Goal: Information Seeking & Learning: Learn about a topic

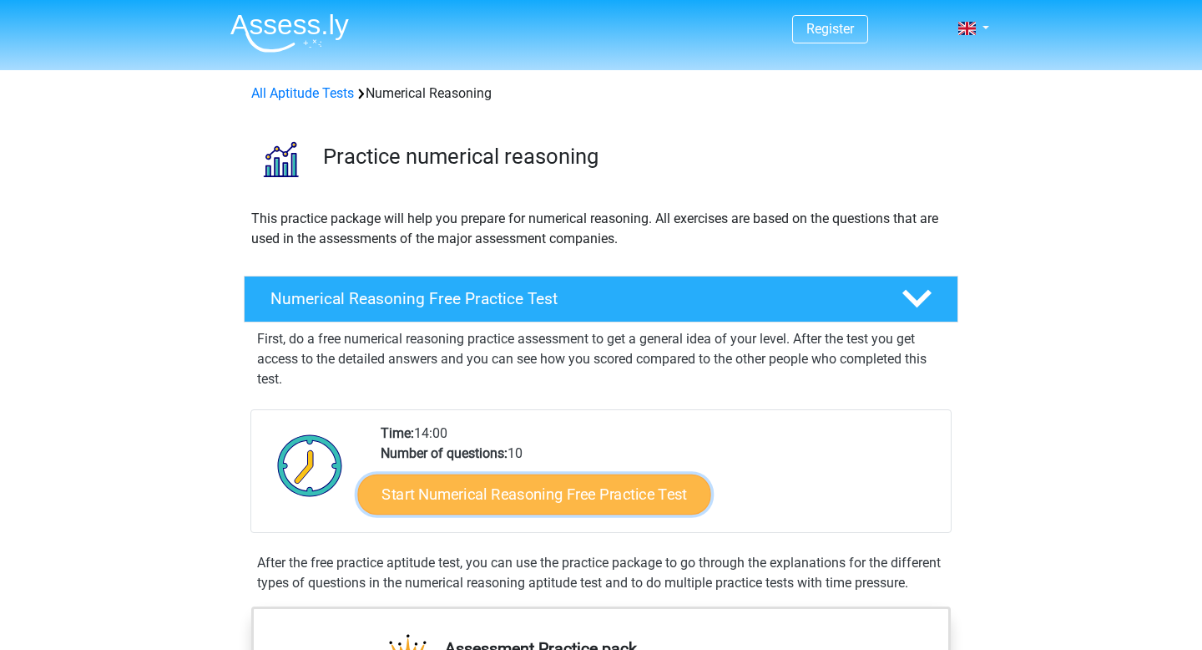
click at [582, 496] on link "Start Numerical Reasoning Free Practice Test" at bounding box center [534, 493] width 353 height 40
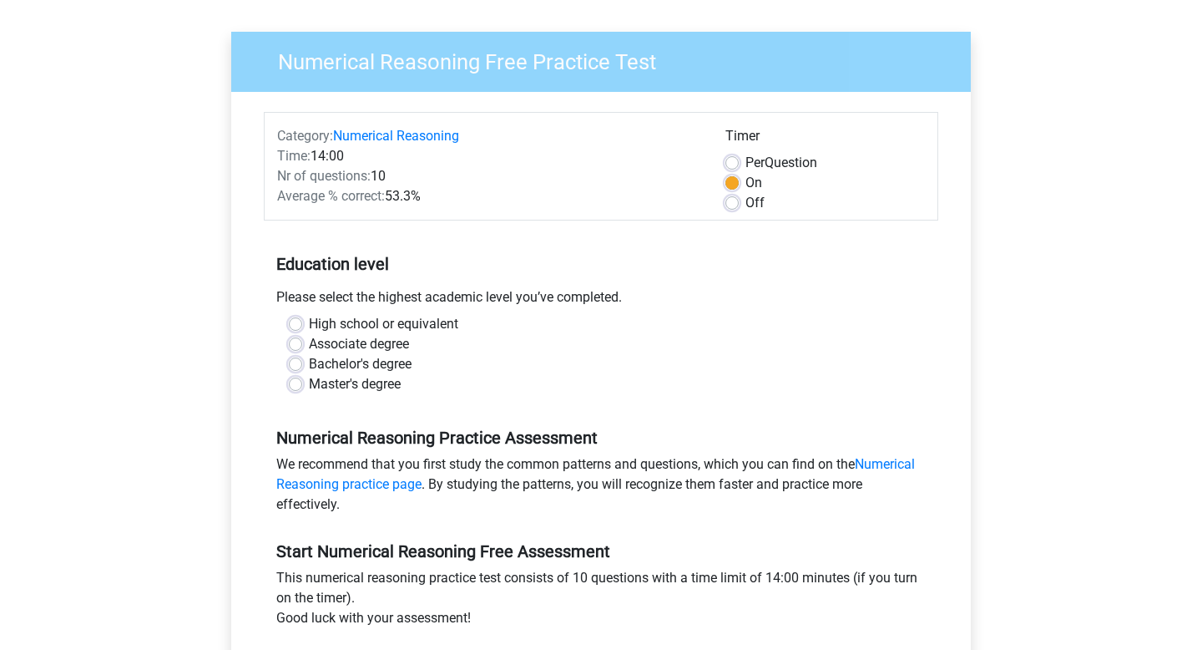
scroll to position [141, 0]
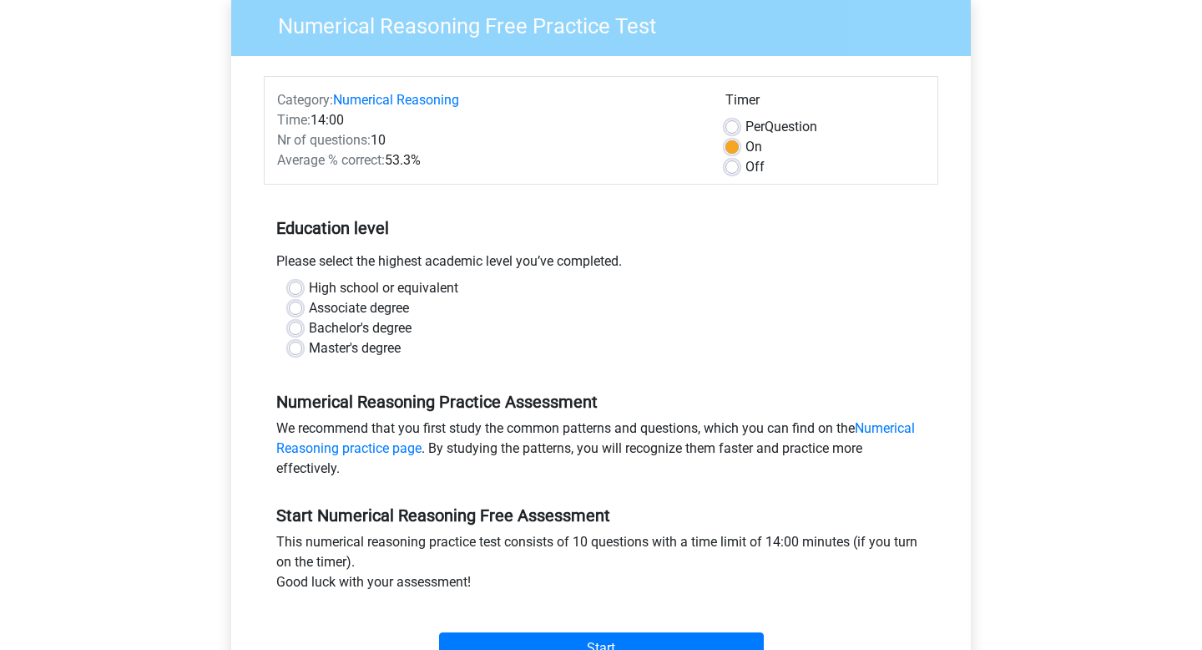
click at [419, 286] on label "High school or equivalent" at bounding box center [383, 288] width 149 height 20
click at [302, 286] on input "High school or equivalent" at bounding box center [295, 286] width 13 height 17
radio input "true"
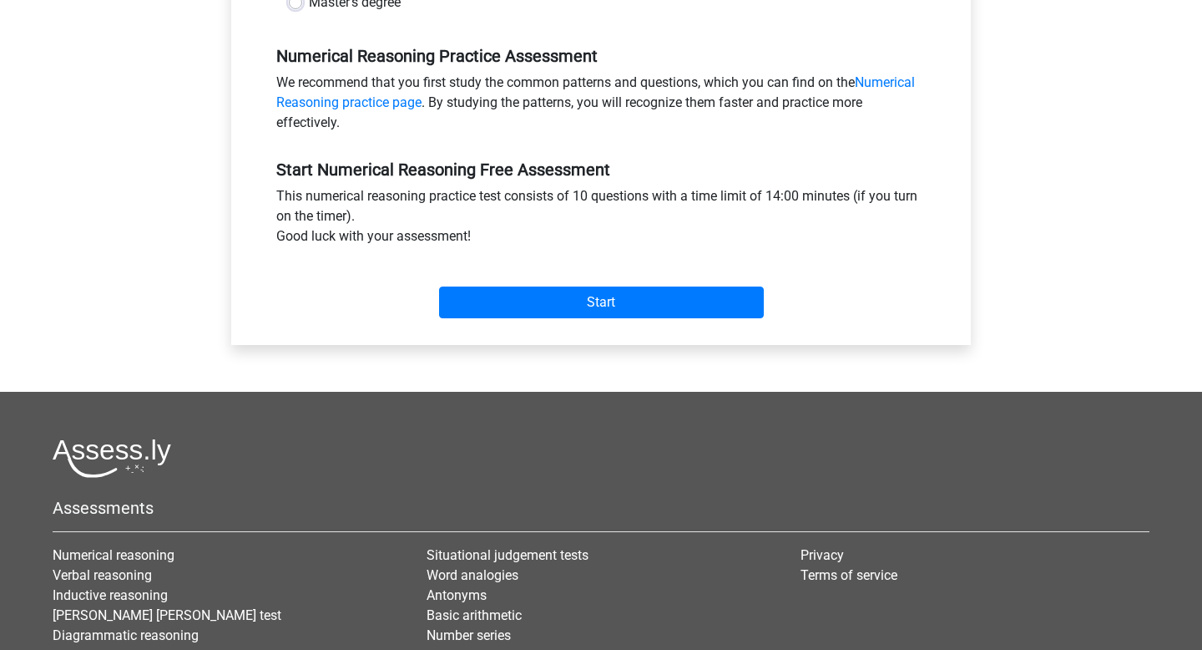
scroll to position [495, 0]
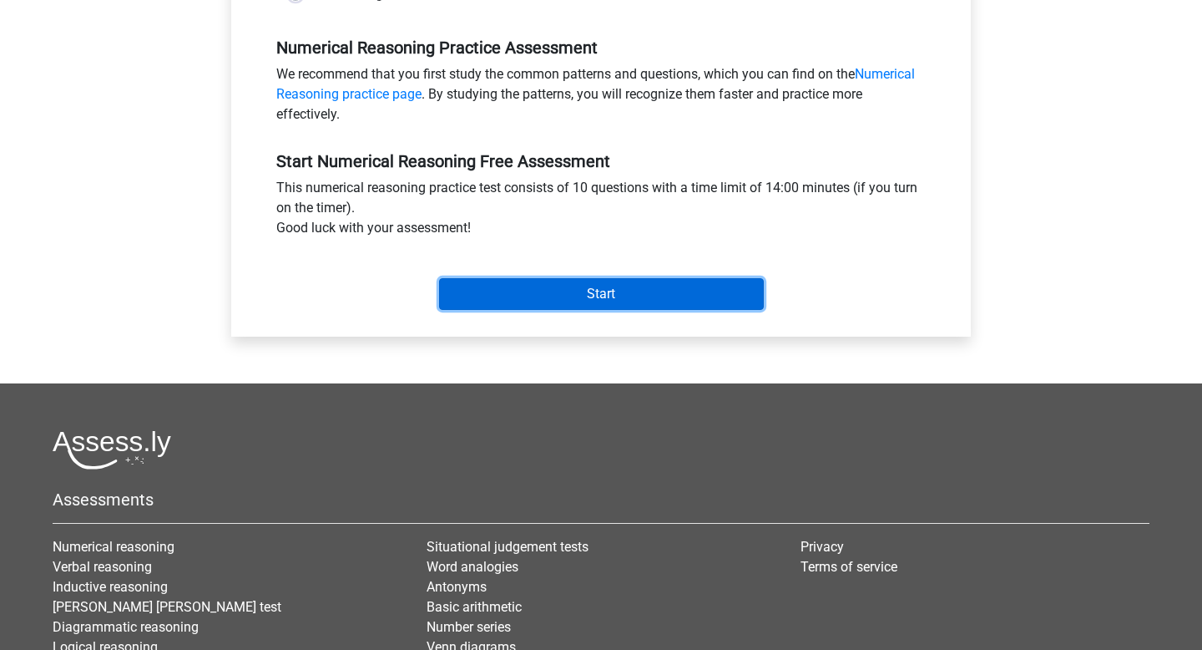
click at [587, 293] on input "Start" at bounding box center [601, 294] width 325 height 32
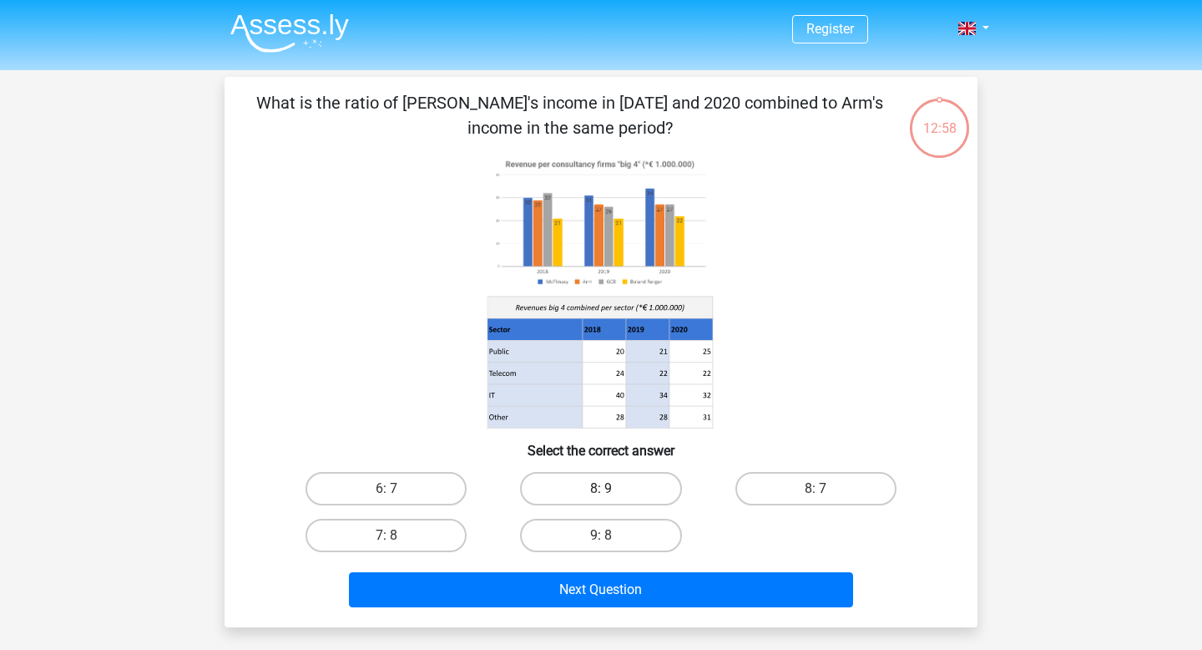
click at [584, 498] on label "8: 9" at bounding box center [600, 488] width 161 height 33
click at [601, 498] on input "8: 9" at bounding box center [606, 493] width 11 height 11
radio input "true"
click at [423, 531] on label "7: 8" at bounding box center [386, 535] width 161 height 33
click at [397, 535] on input "7: 8" at bounding box center [392, 540] width 11 height 11
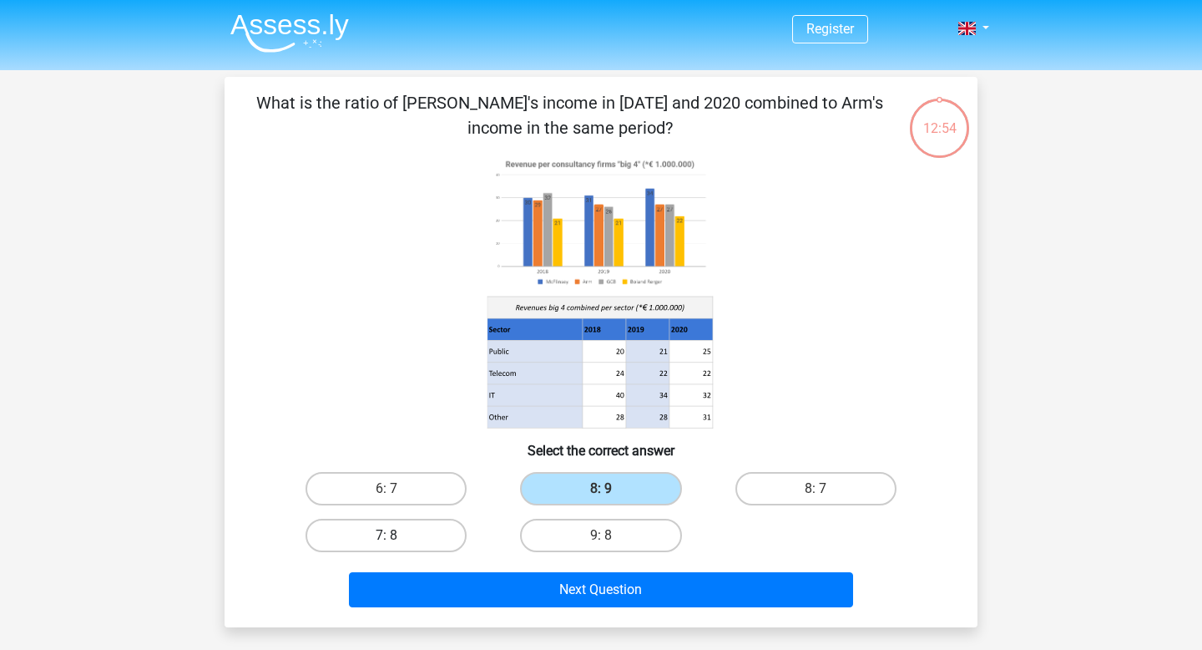
radio input "true"
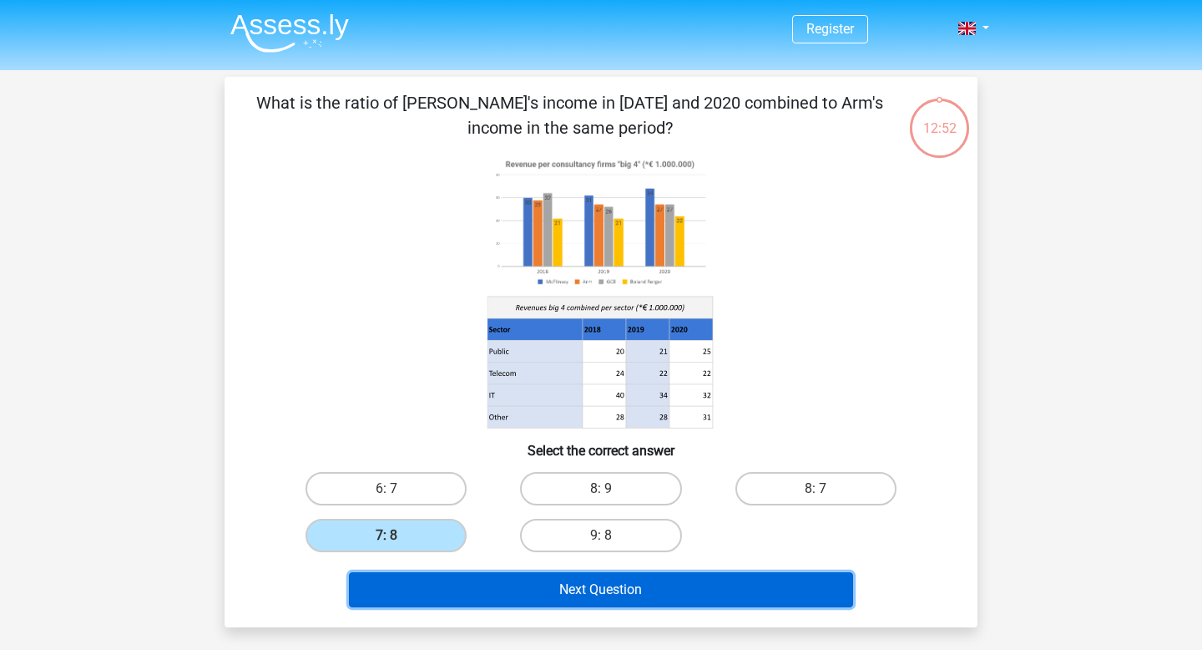
click at [501, 583] on button "Next Question" at bounding box center [601, 589] width 505 height 35
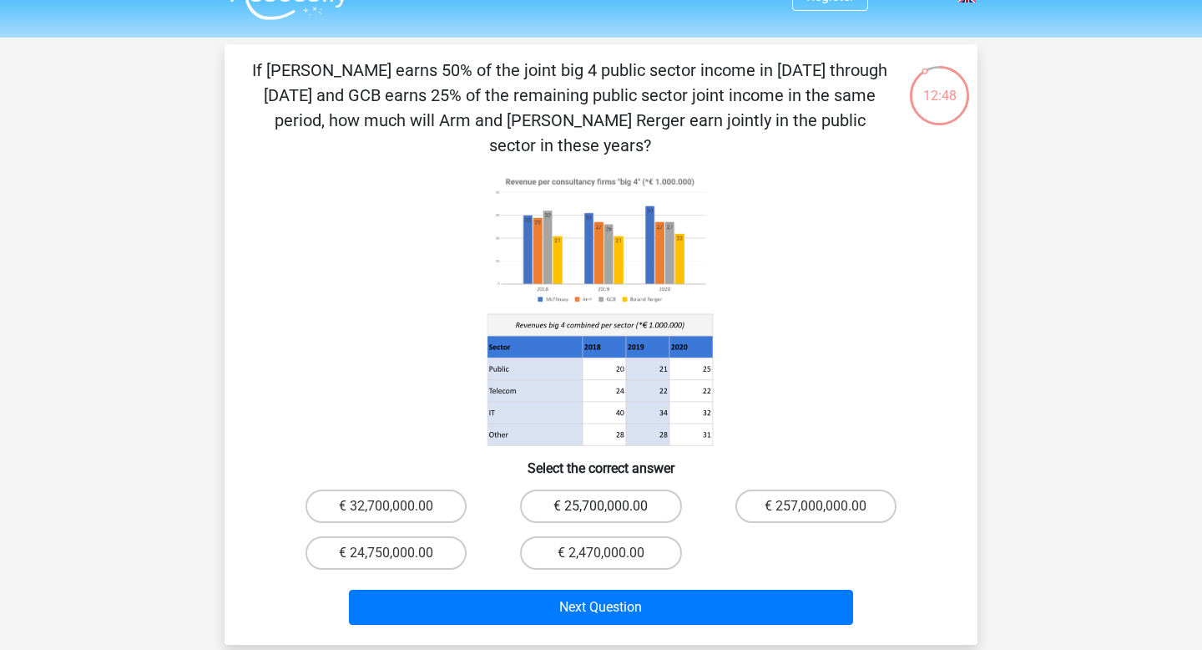
scroll to position [25, 0]
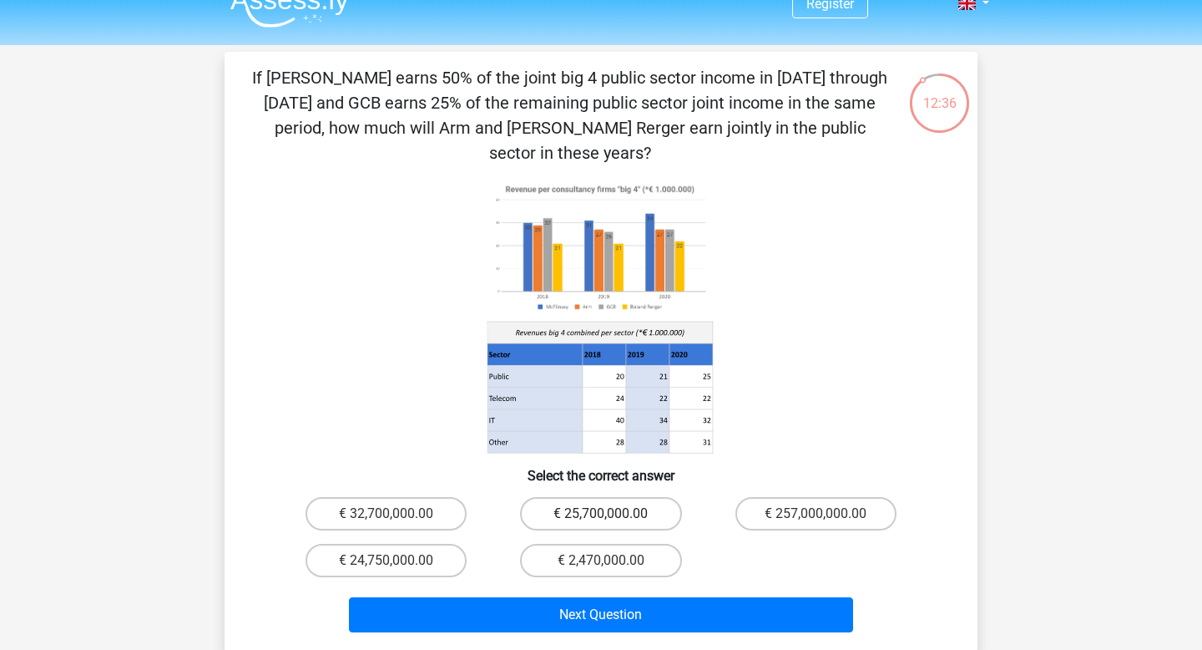
click at [609, 497] on label "€ 25,700,000.00" at bounding box center [600, 513] width 161 height 33
click at [609, 514] on input "€ 25,700,000.00" at bounding box center [606, 519] width 11 height 11
radio input "true"
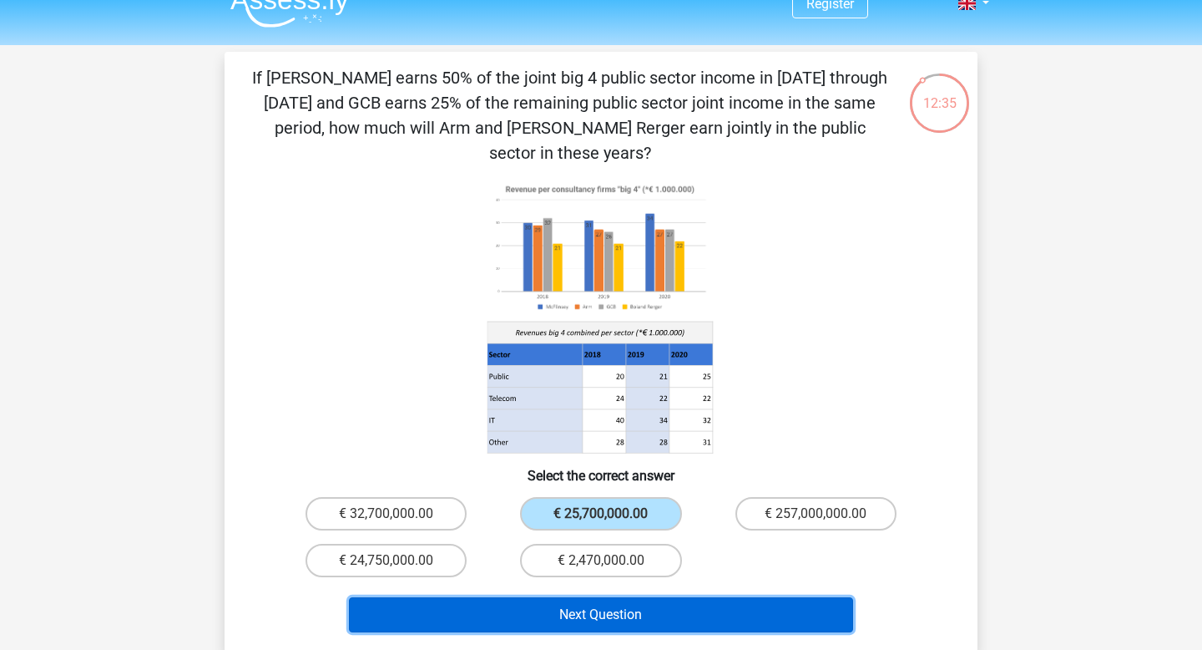
click at [624, 597] on button "Next Question" at bounding box center [601, 614] width 505 height 35
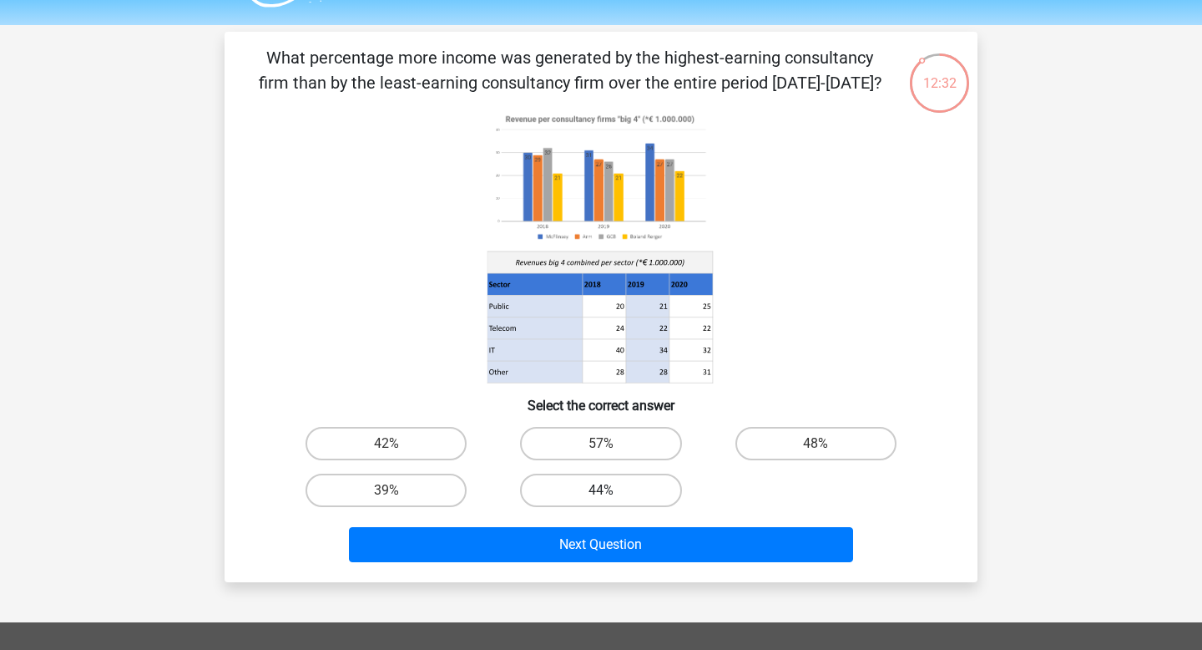
scroll to position [35, 0]
